Goal: Transaction & Acquisition: Purchase product/service

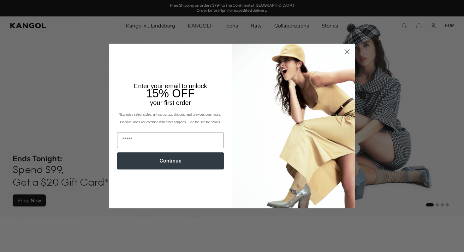
click at [348, 52] on circle "Close dialog" at bounding box center [347, 51] width 10 height 10
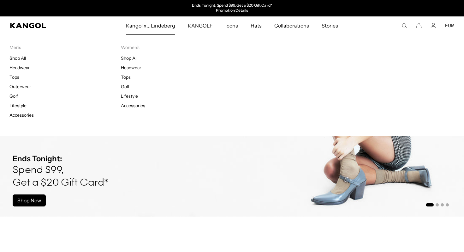
click at [30, 114] on link "Accessories" at bounding box center [21, 115] width 24 height 6
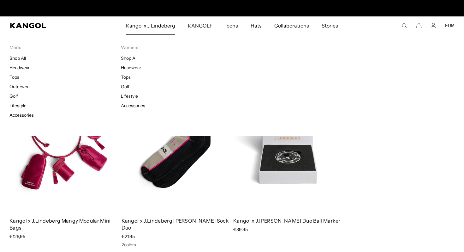
scroll to position [0, 130]
click at [134, 97] on link "Lifestyle" at bounding box center [129, 96] width 17 height 6
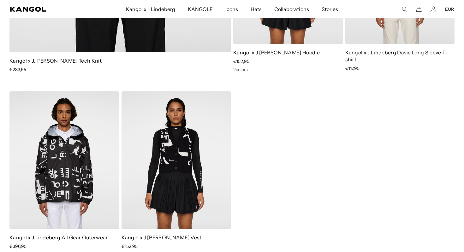
scroll to position [0, 130]
click at [406, 9] on use "Search here" at bounding box center [404, 9] width 5 height 5
type input "********"
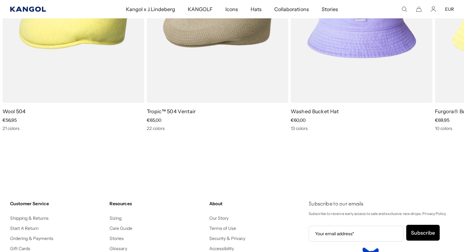
scroll to position [0, 130]
